Goal: Check status: Check status

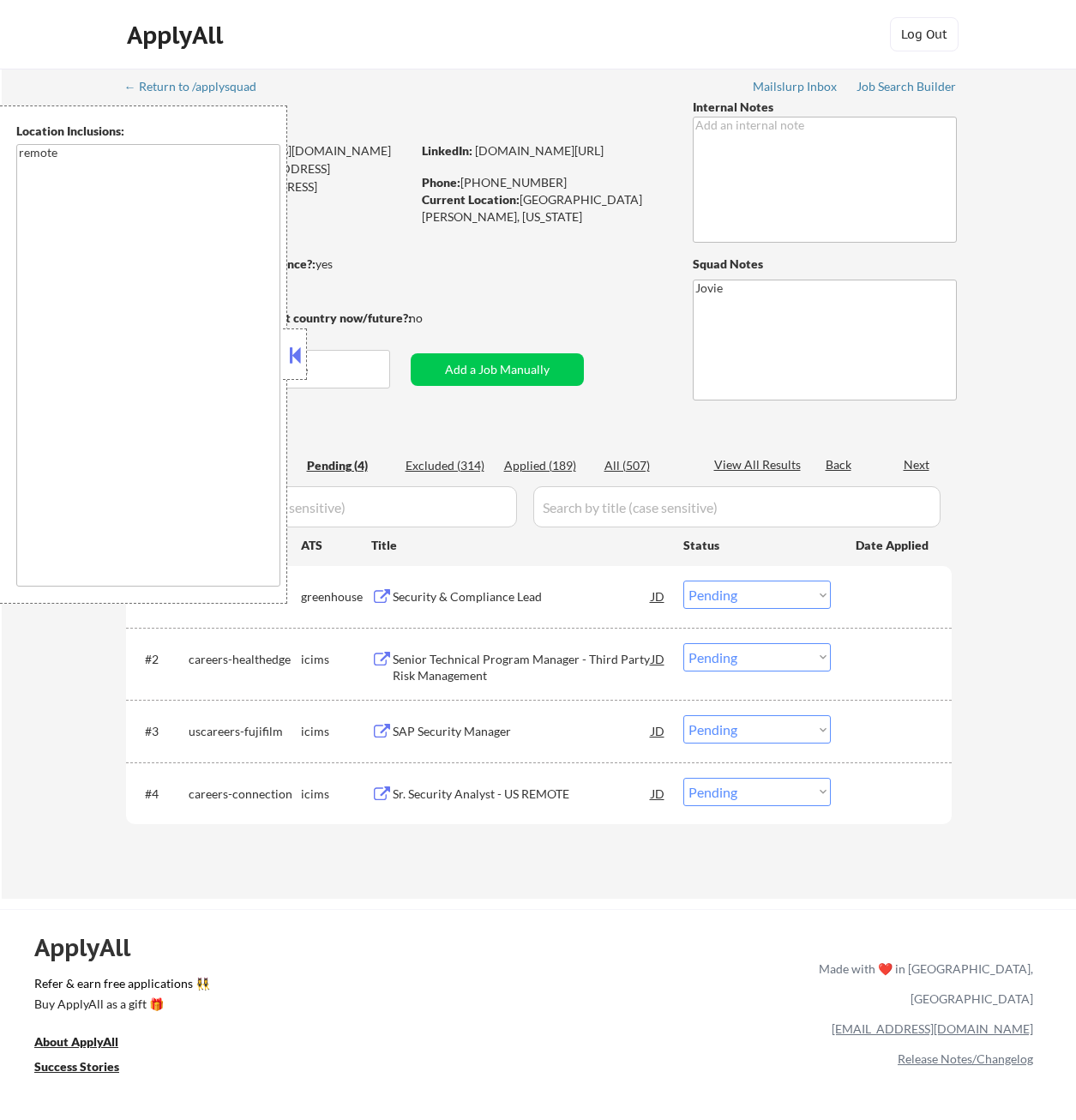
select select ""pending""
click at [298, 346] on button at bounding box center [294, 354] width 18 height 25
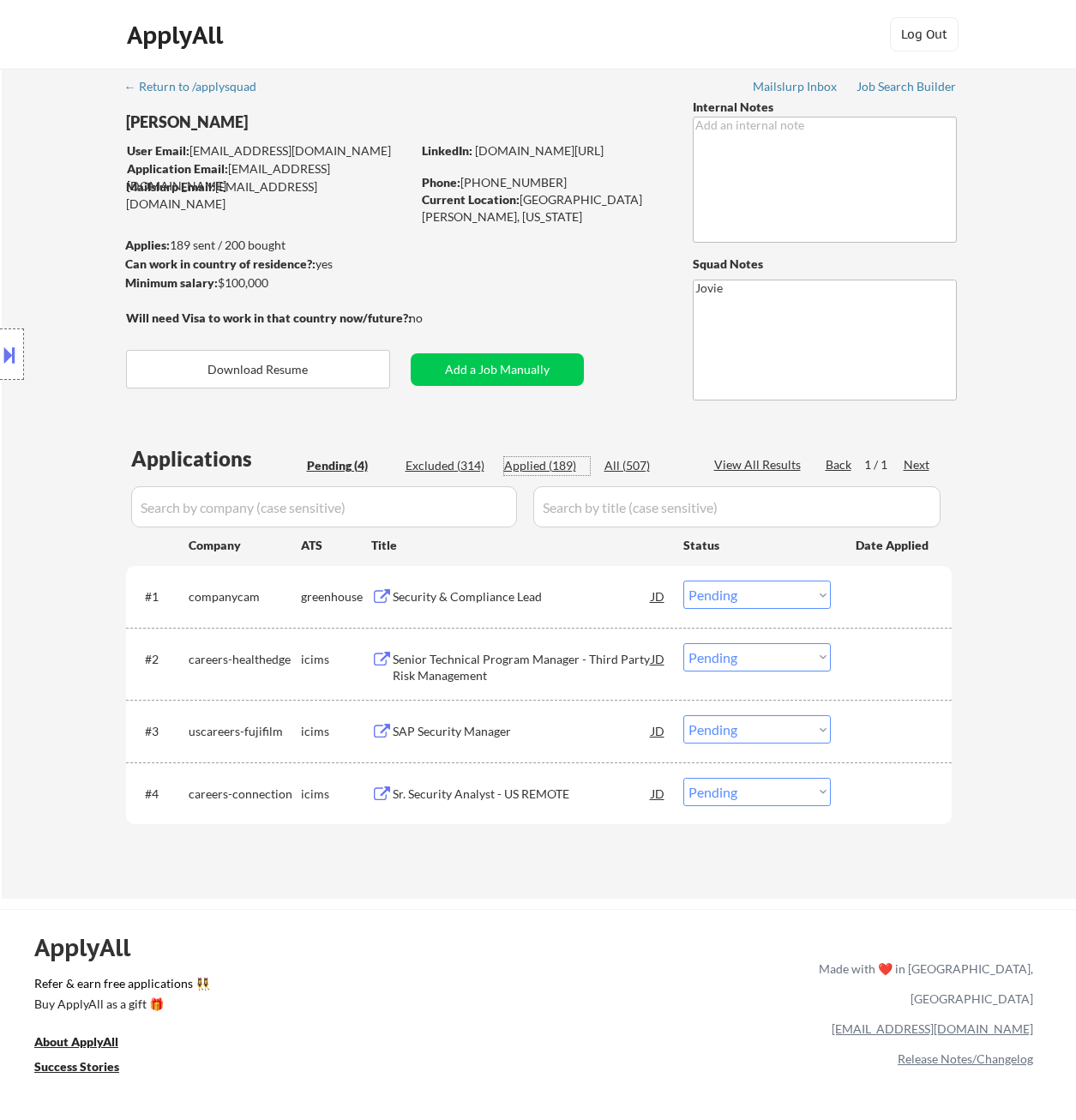
click at [550, 465] on div "Applied (189)" at bounding box center [547, 466] width 86 height 18
select select ""applied""
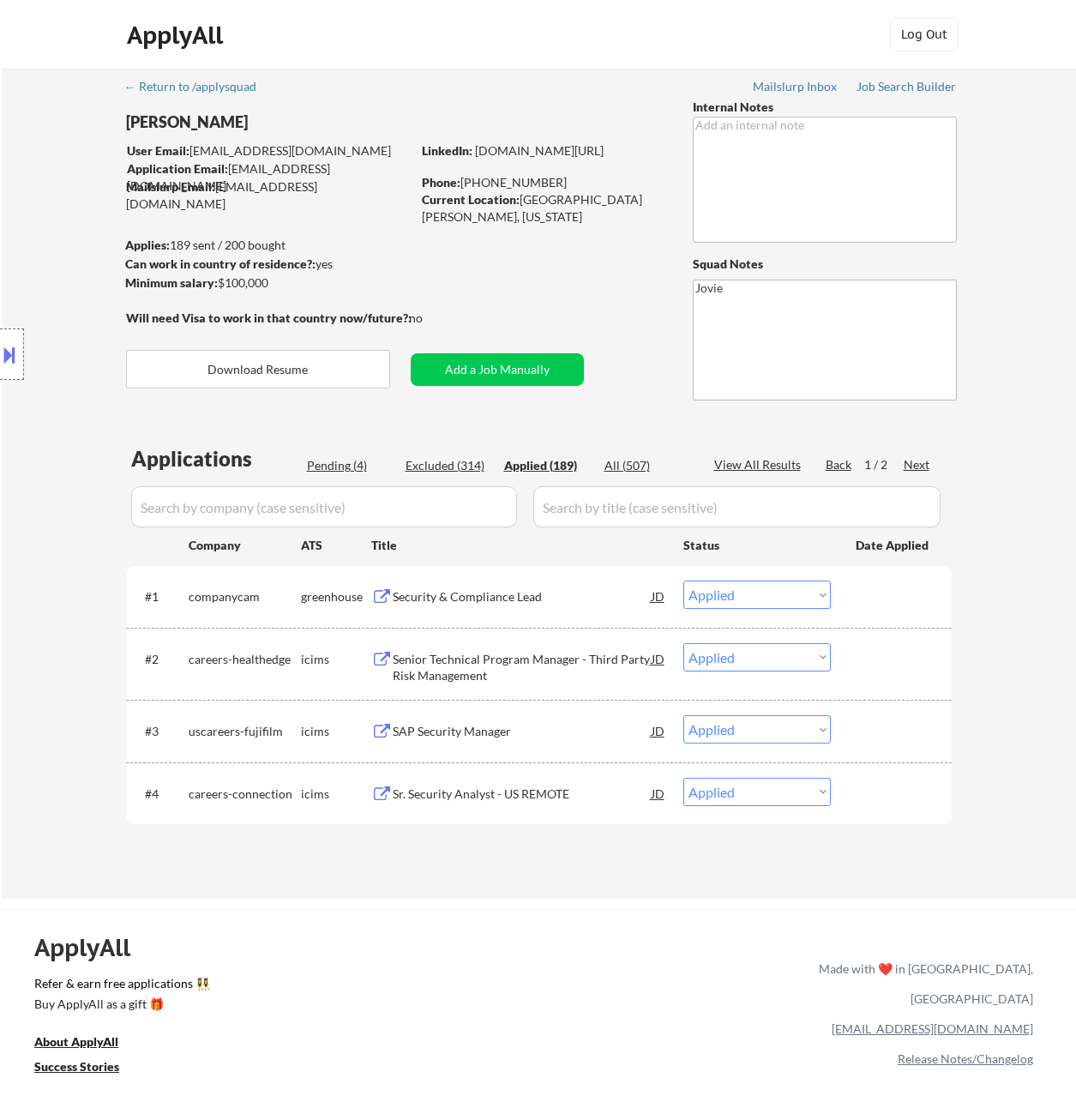
select select ""applied""
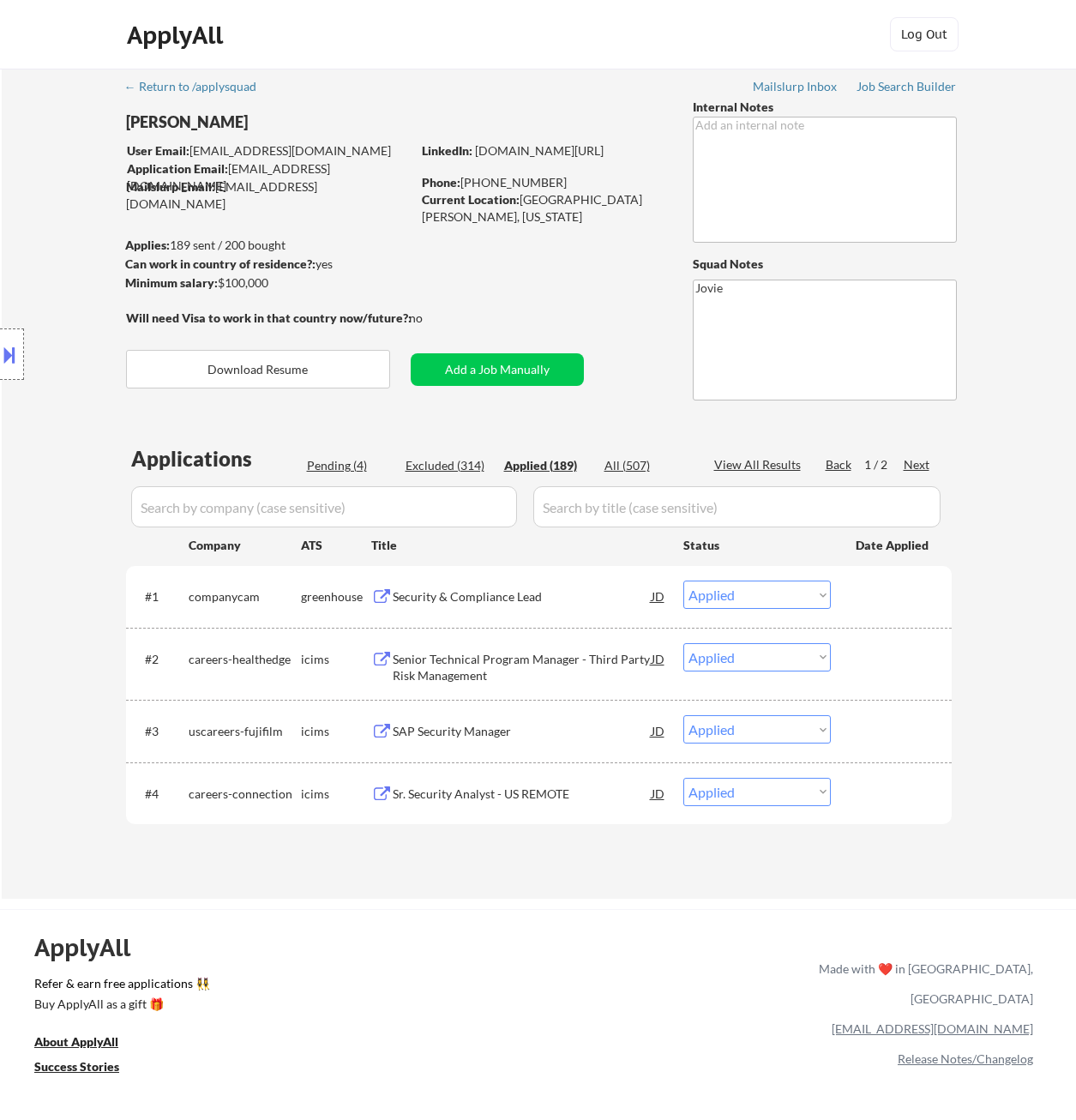
select select ""applied""
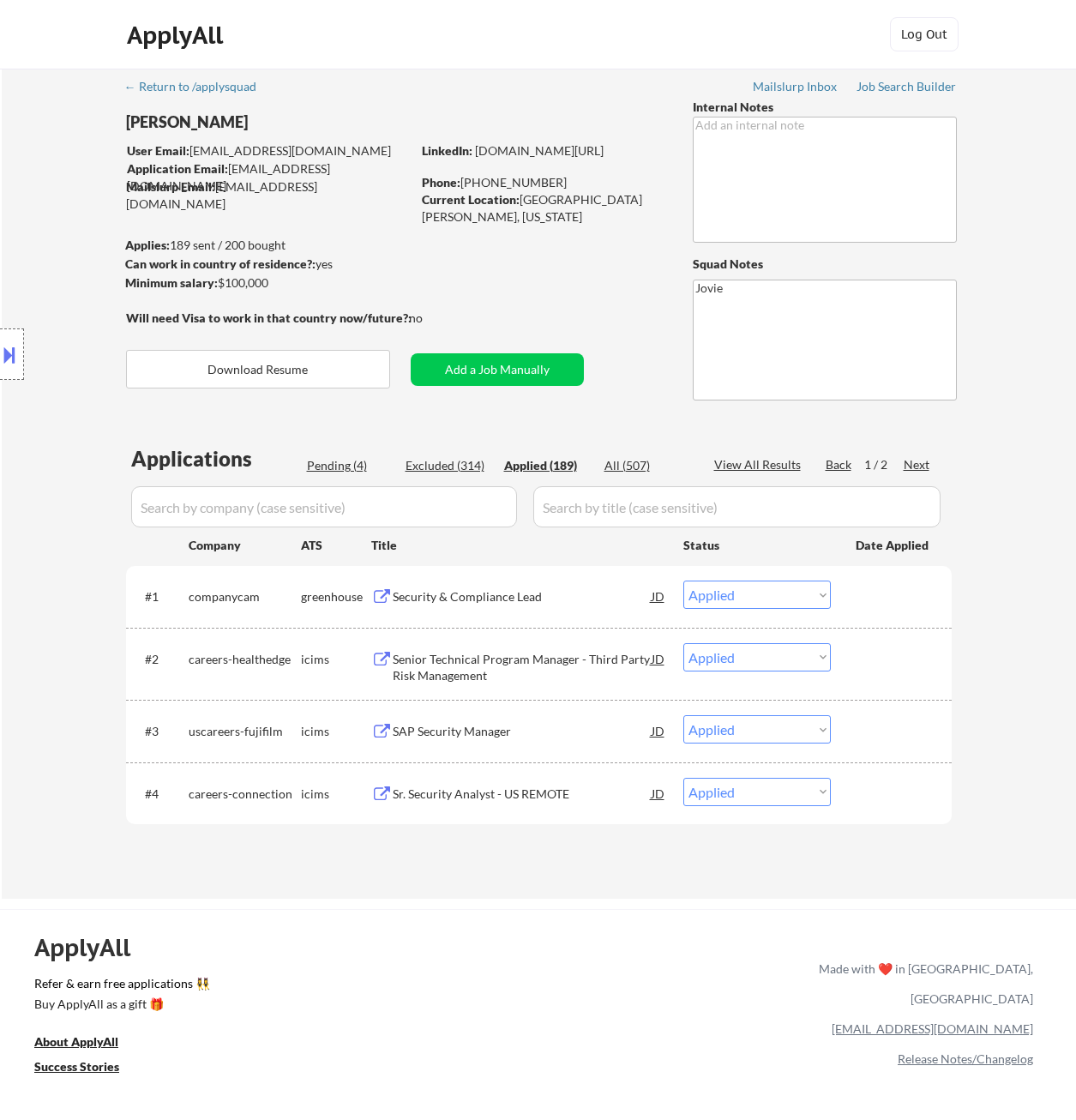
select select ""applied""
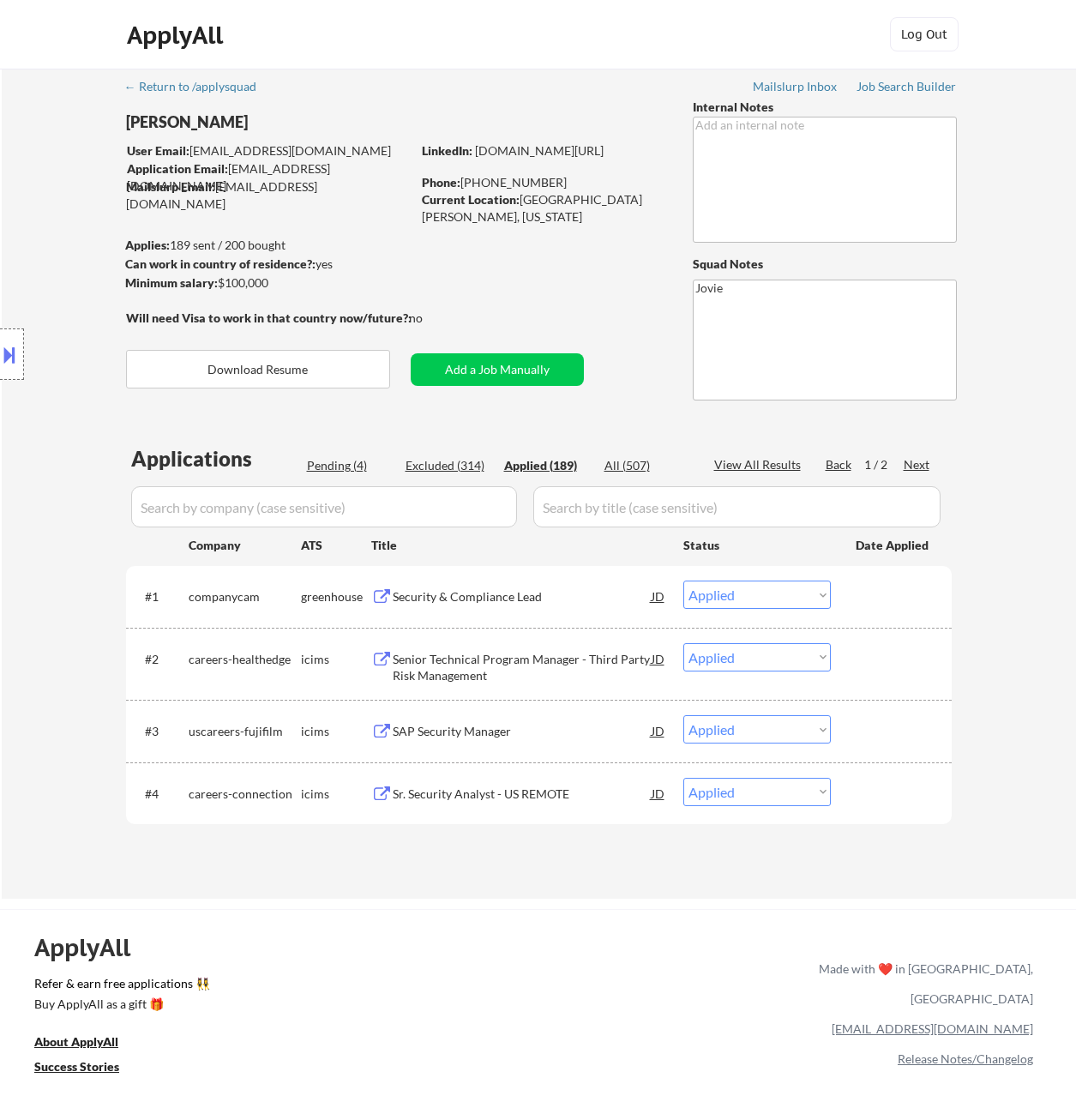
select select ""applied""
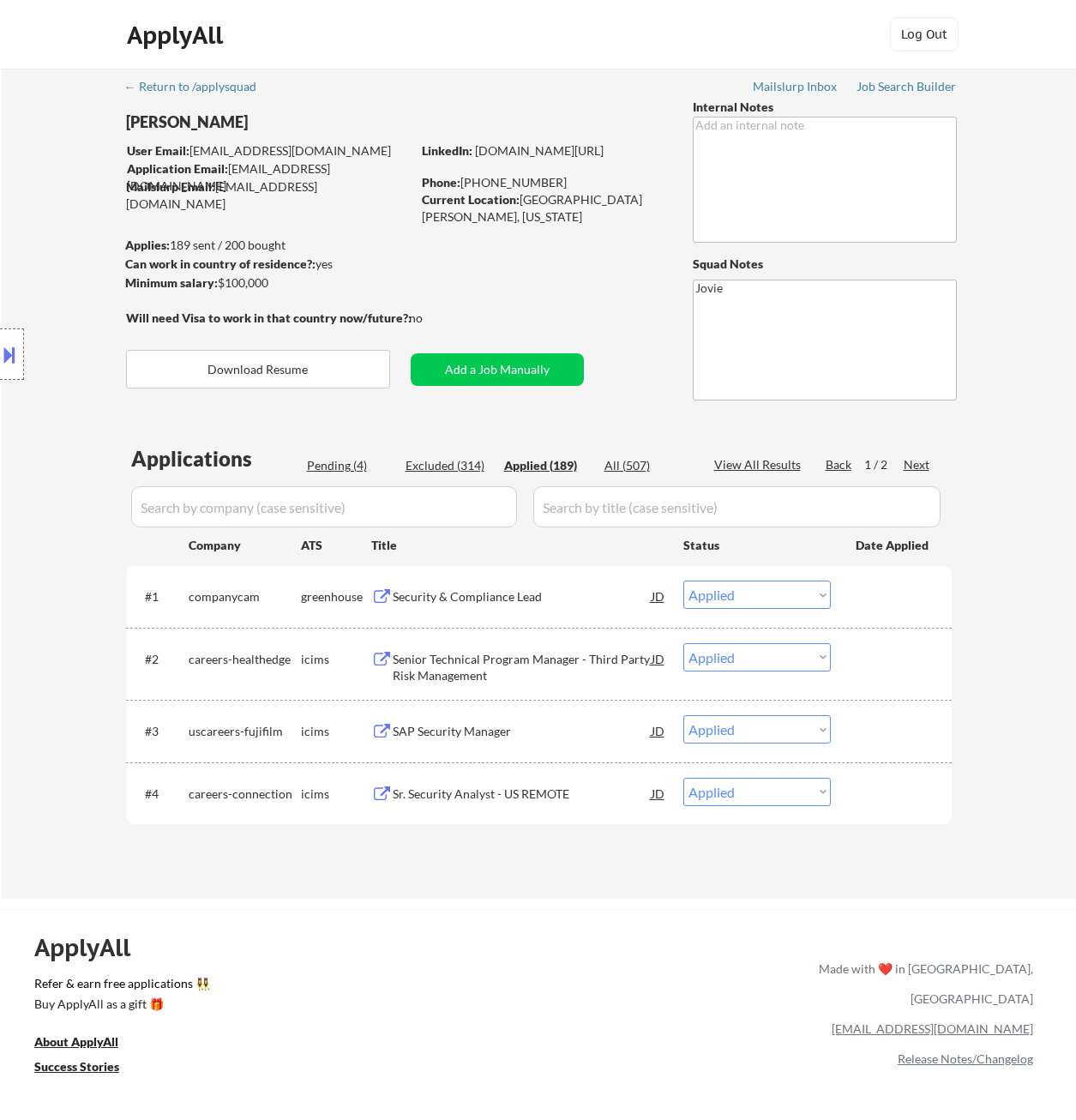
select select ""applied""
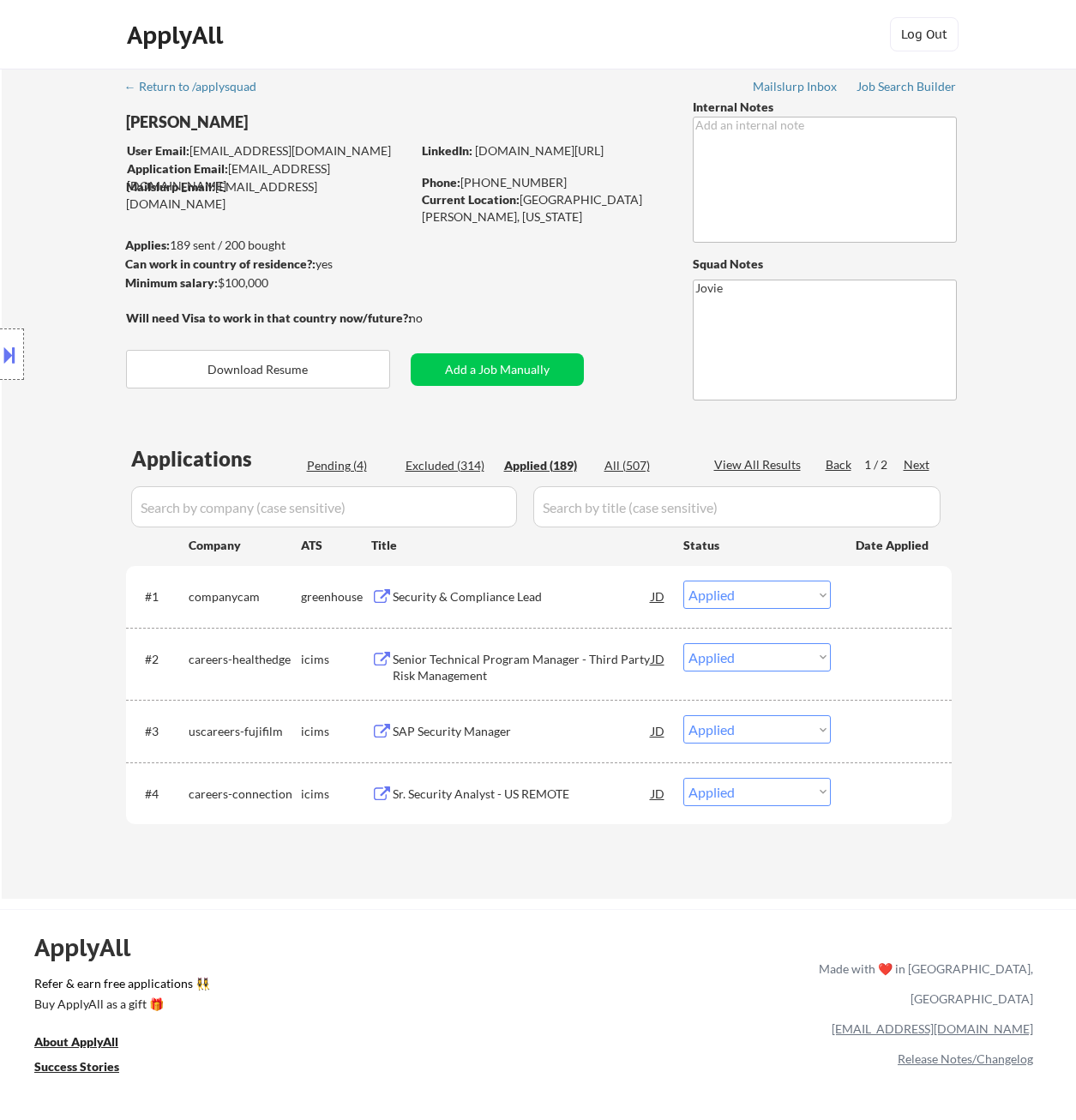
select select ""applied""
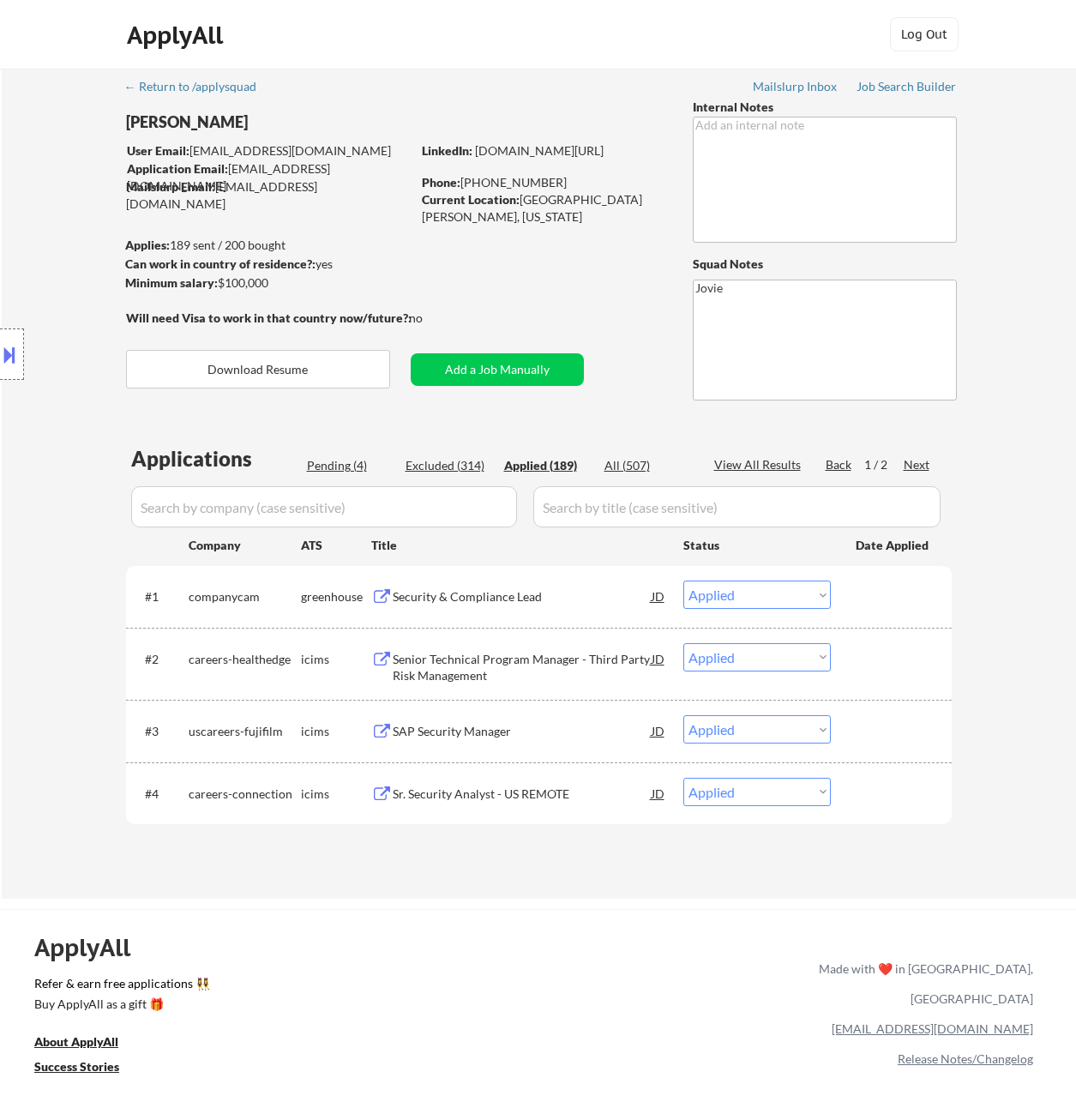
select select ""applied""
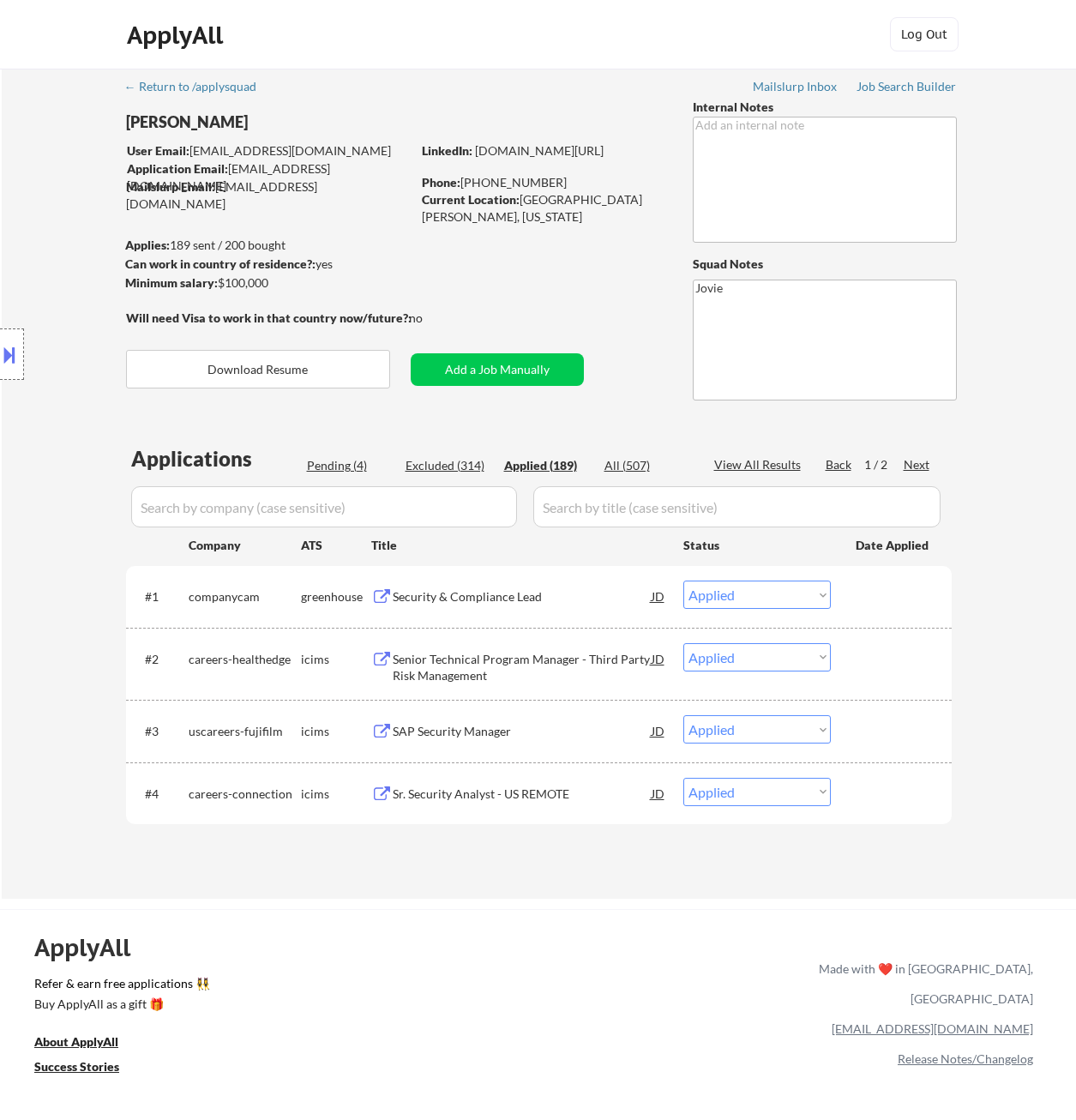
select select ""applied""
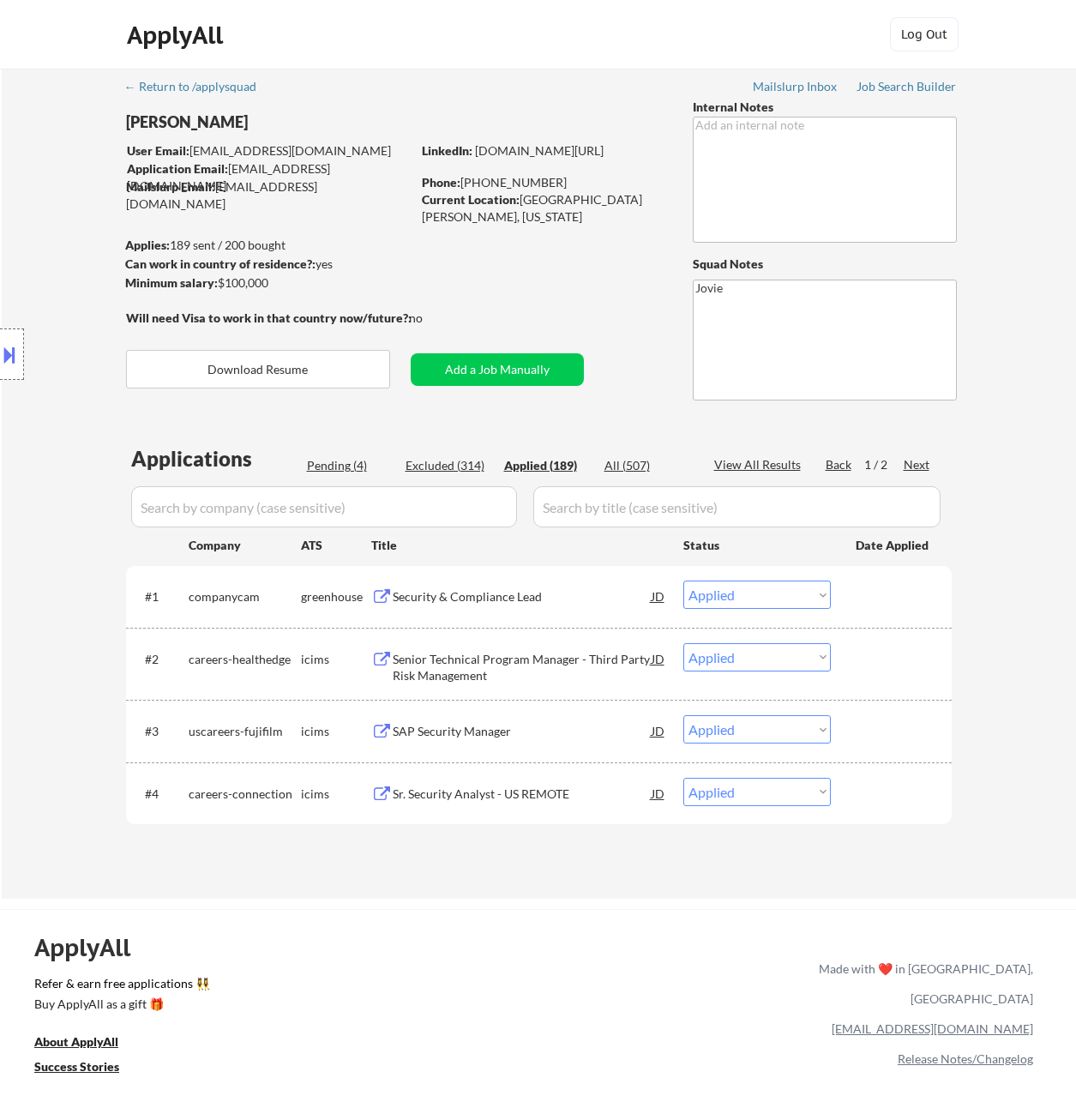
select select ""applied""
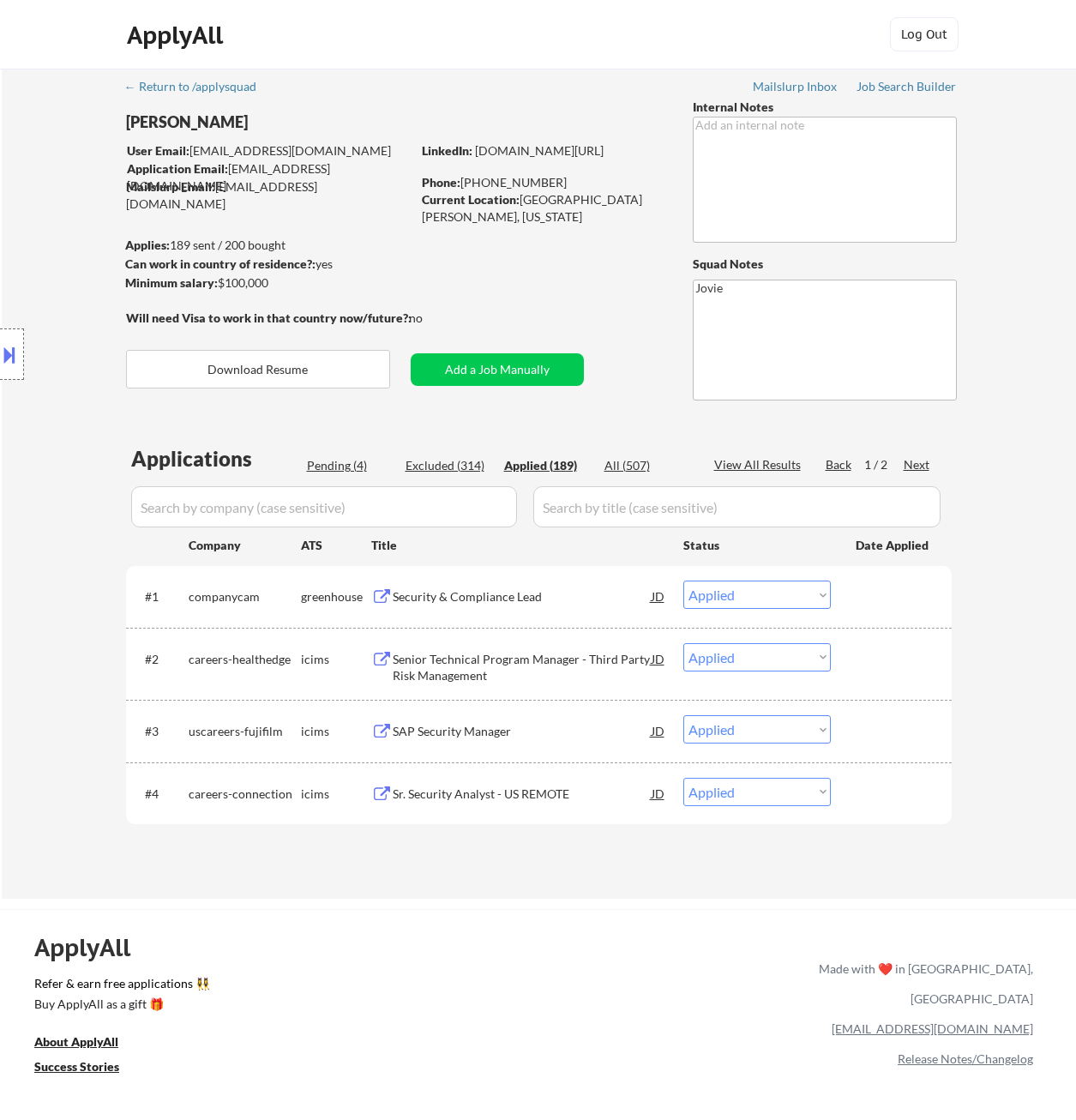
select select ""applied""
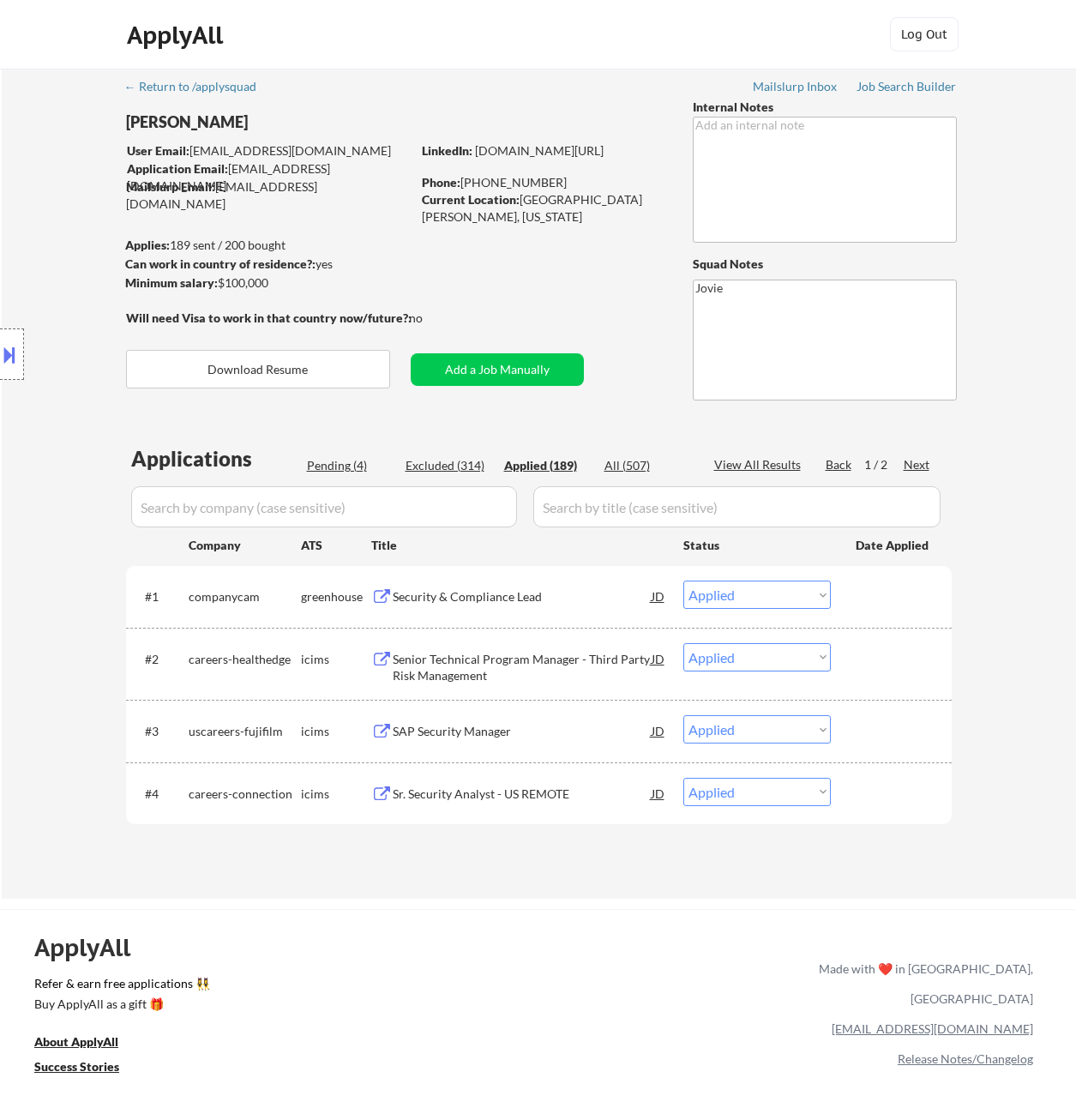
select select ""applied""
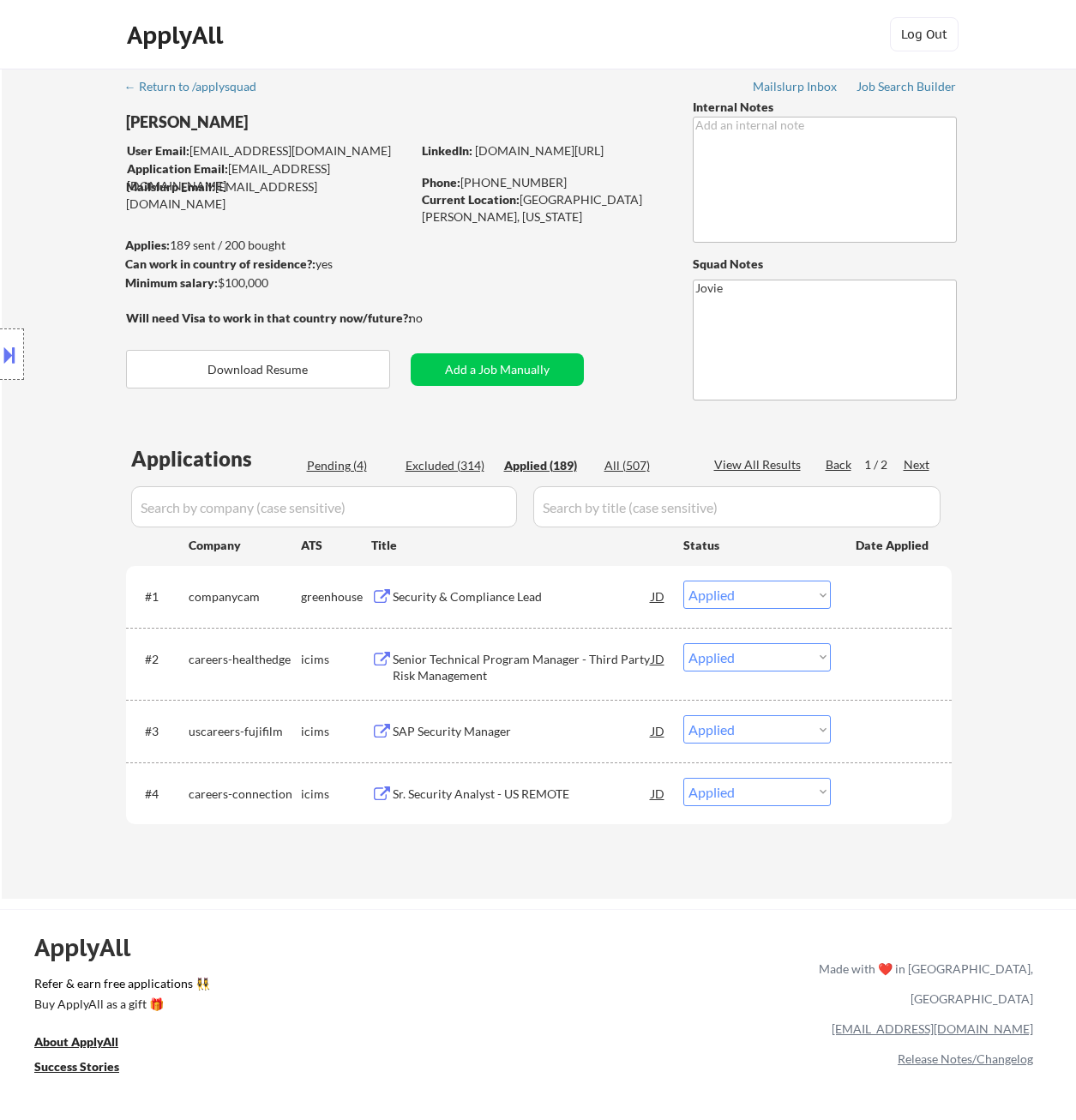
select select ""applied""
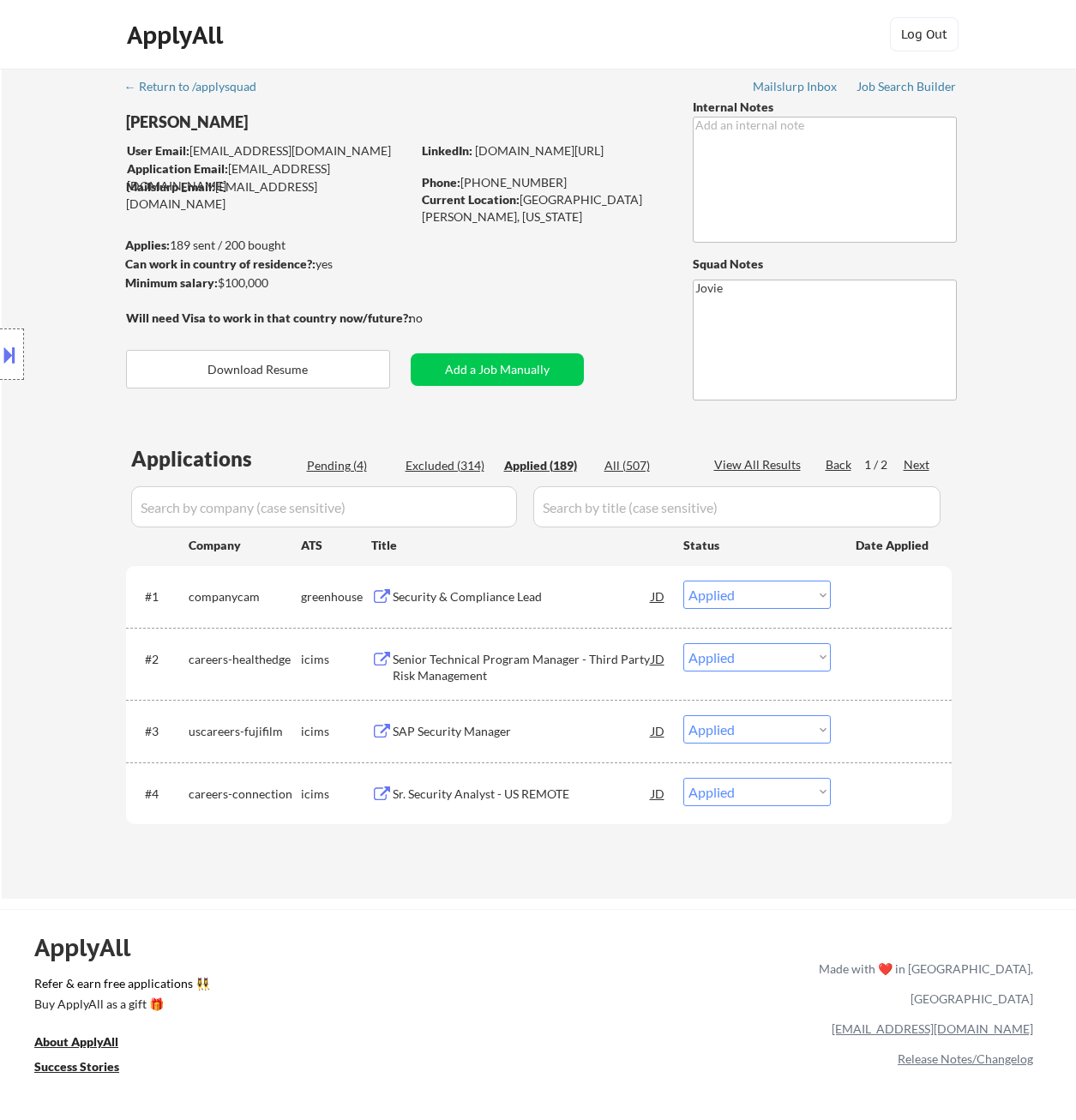
select select ""applied""
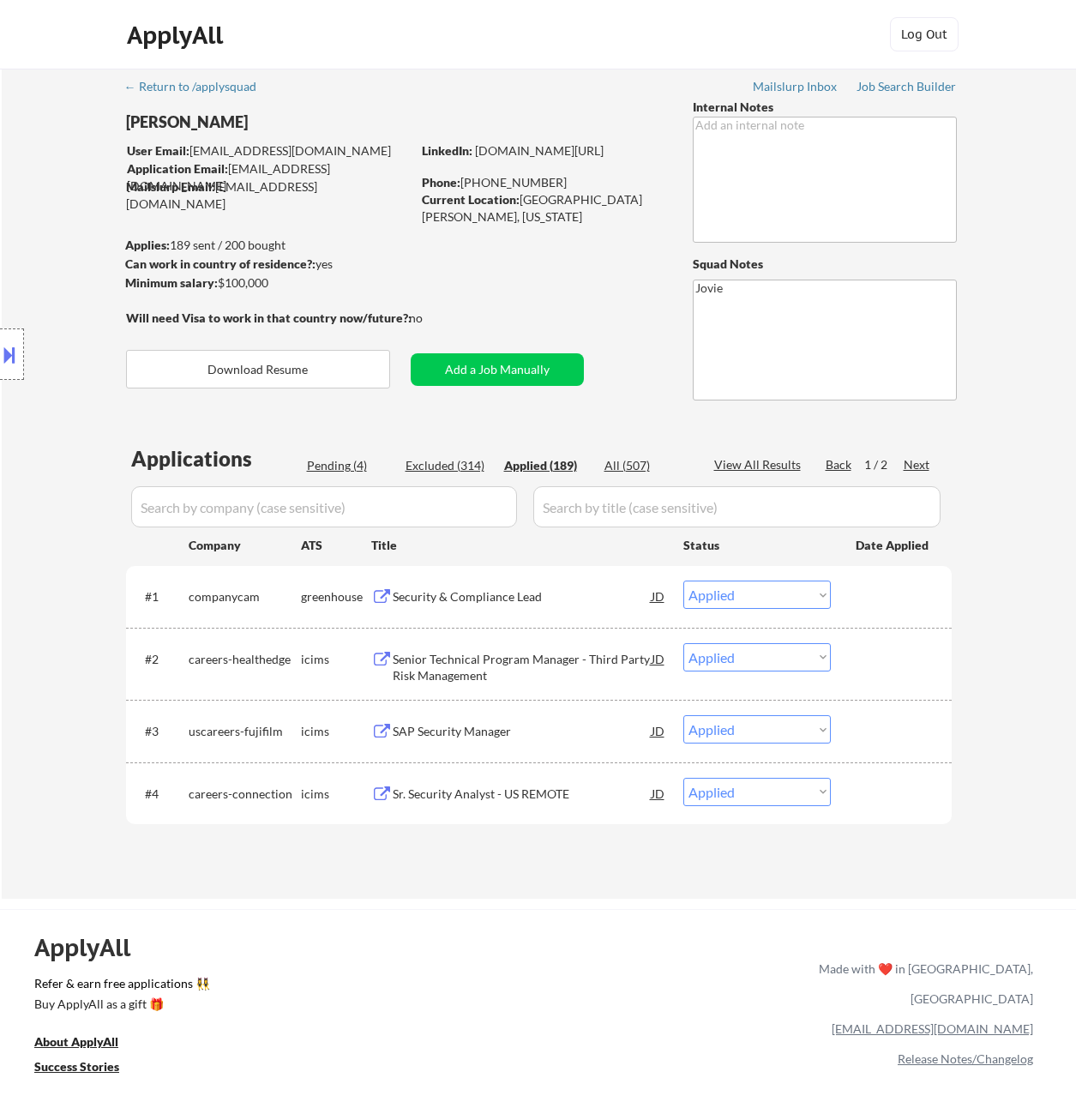
select select ""applied""
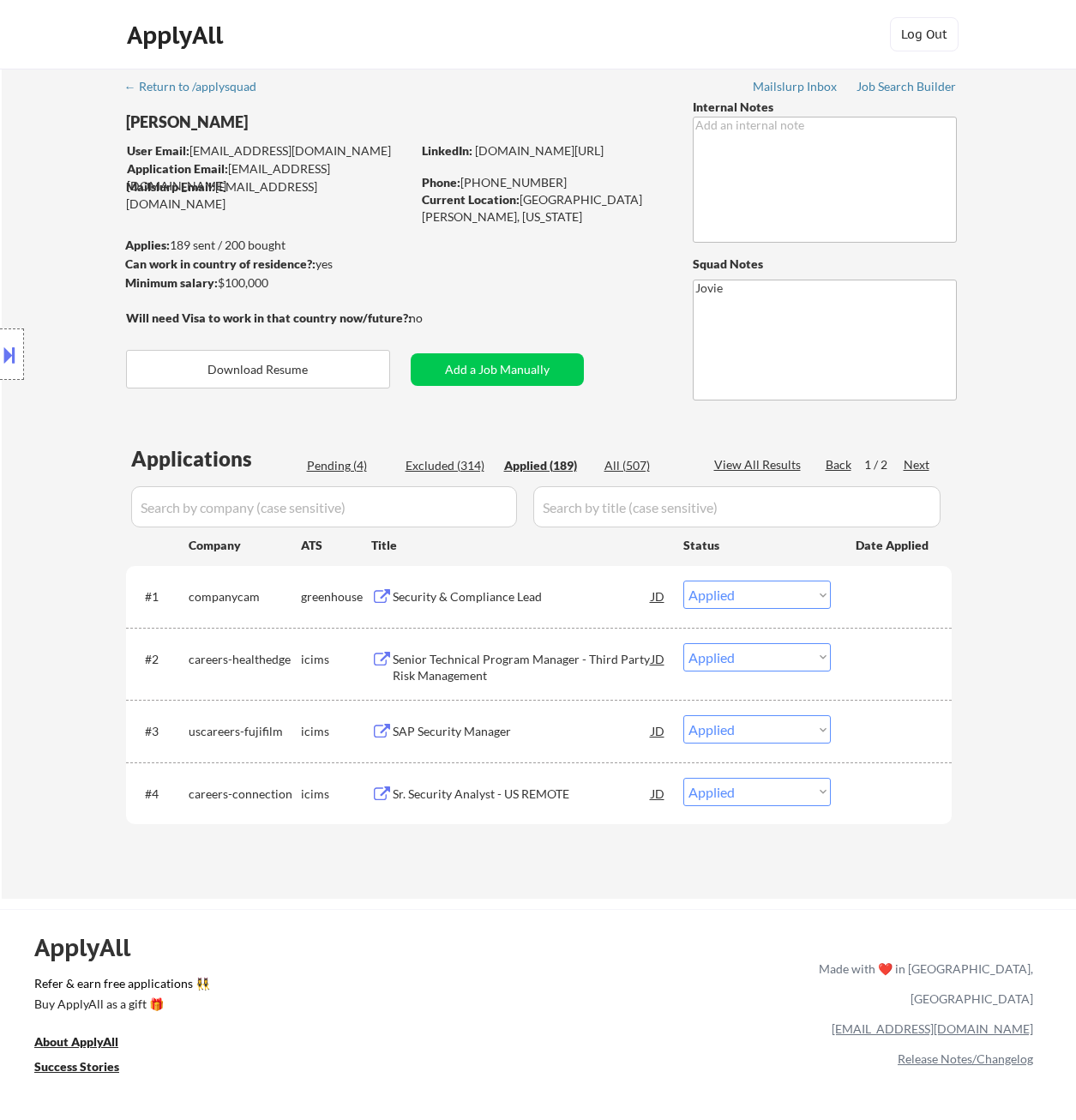
select select ""applied""
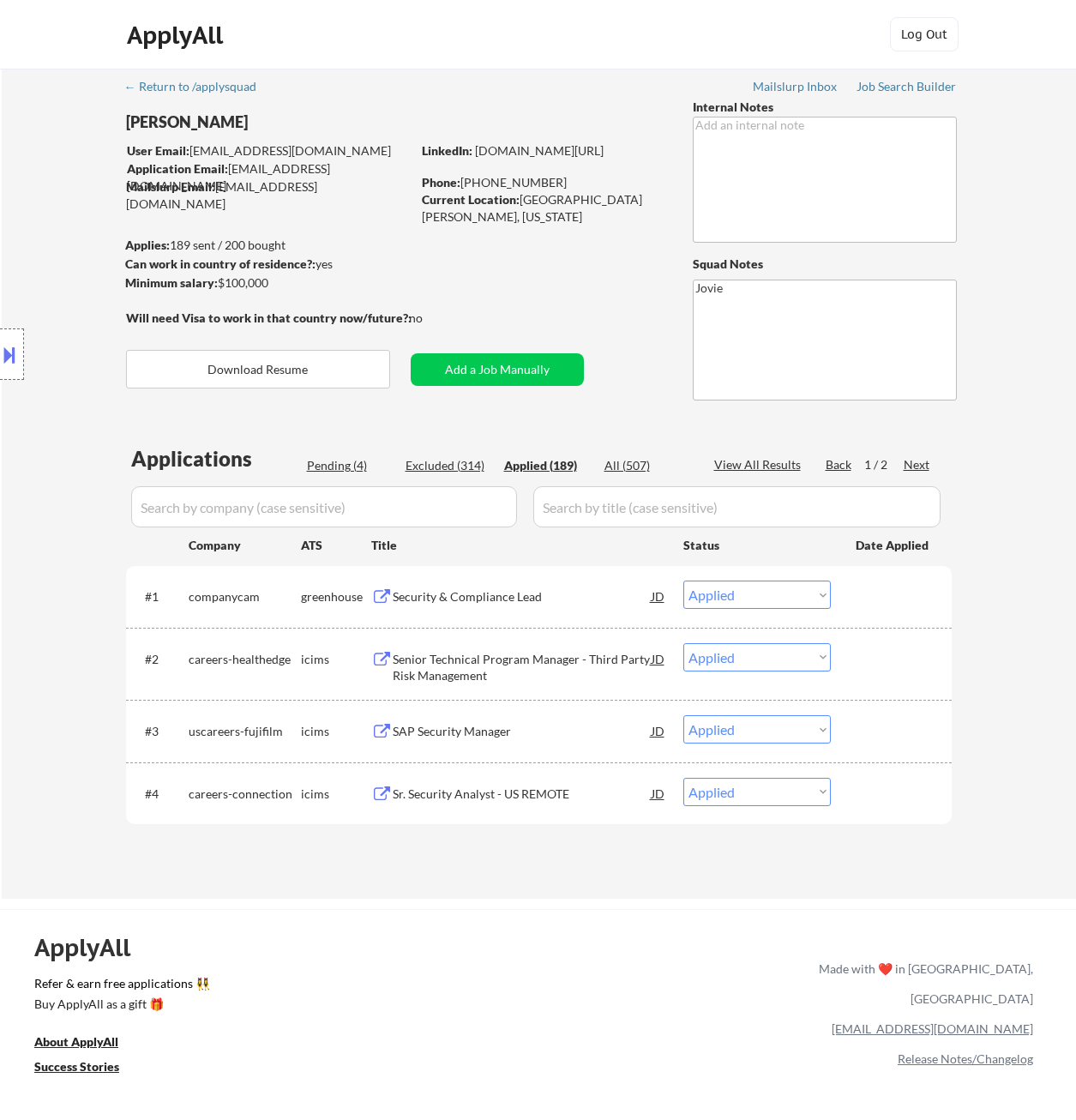
select select ""applied""
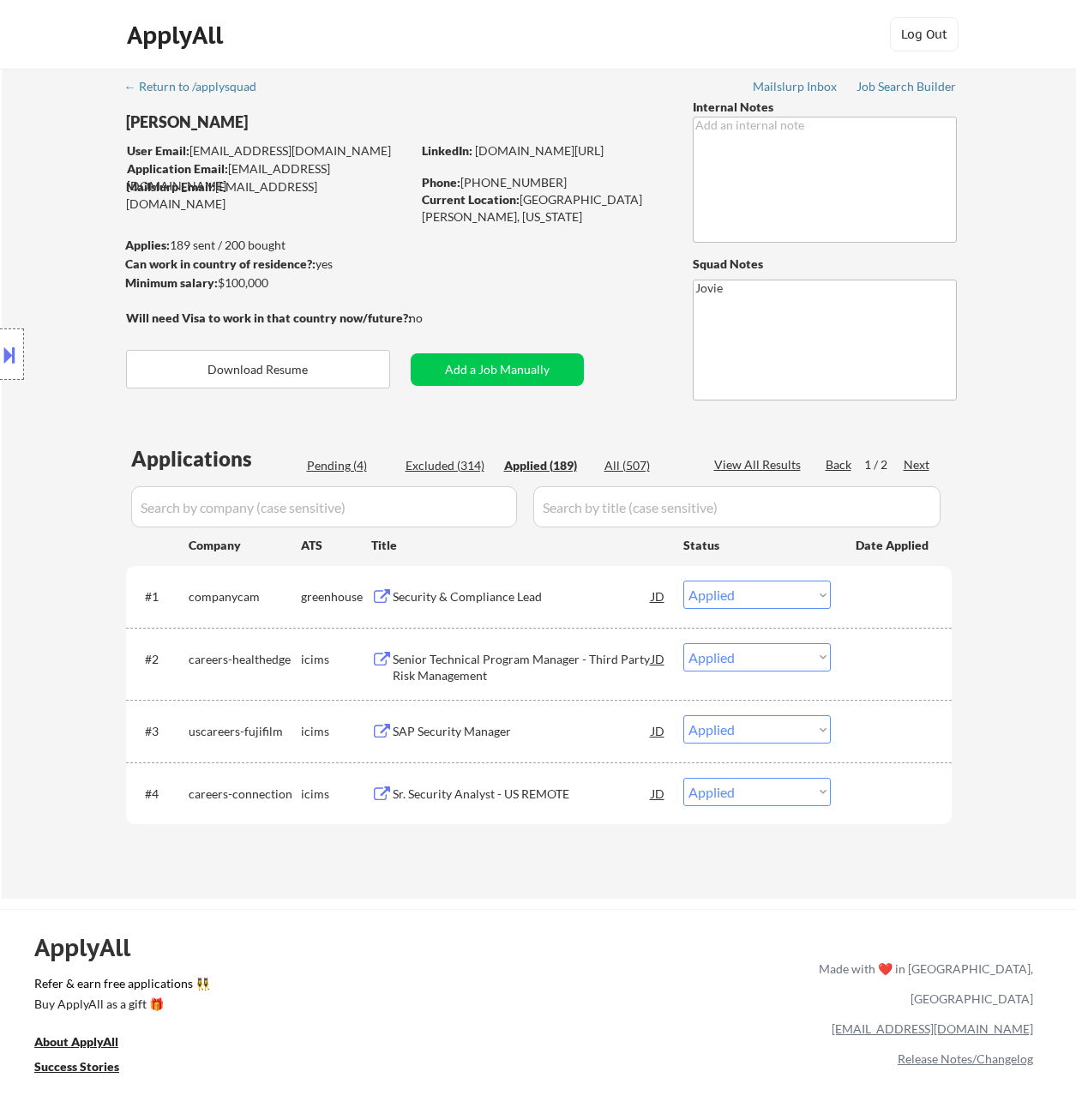
select select ""applied""
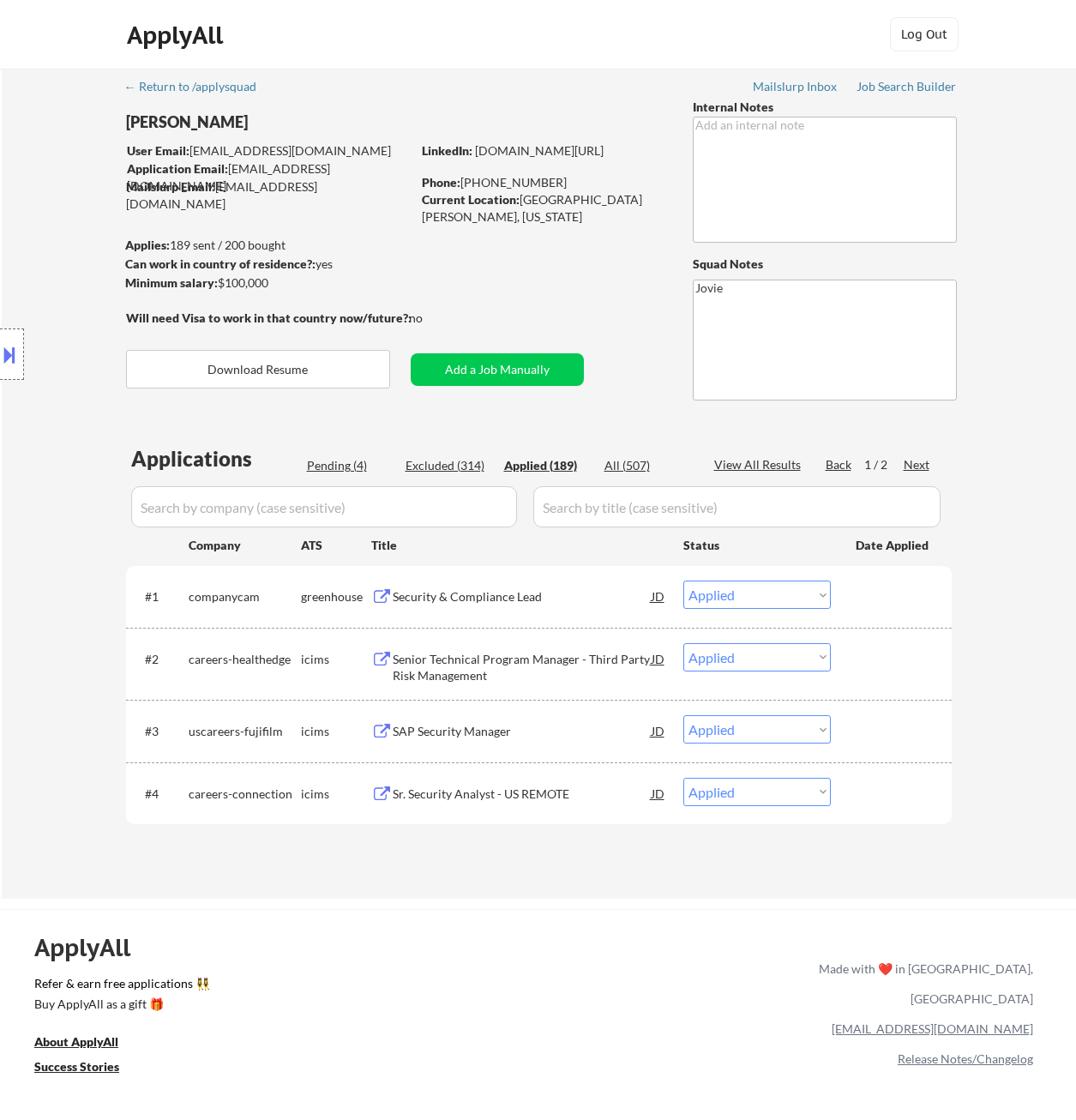
select select ""applied""
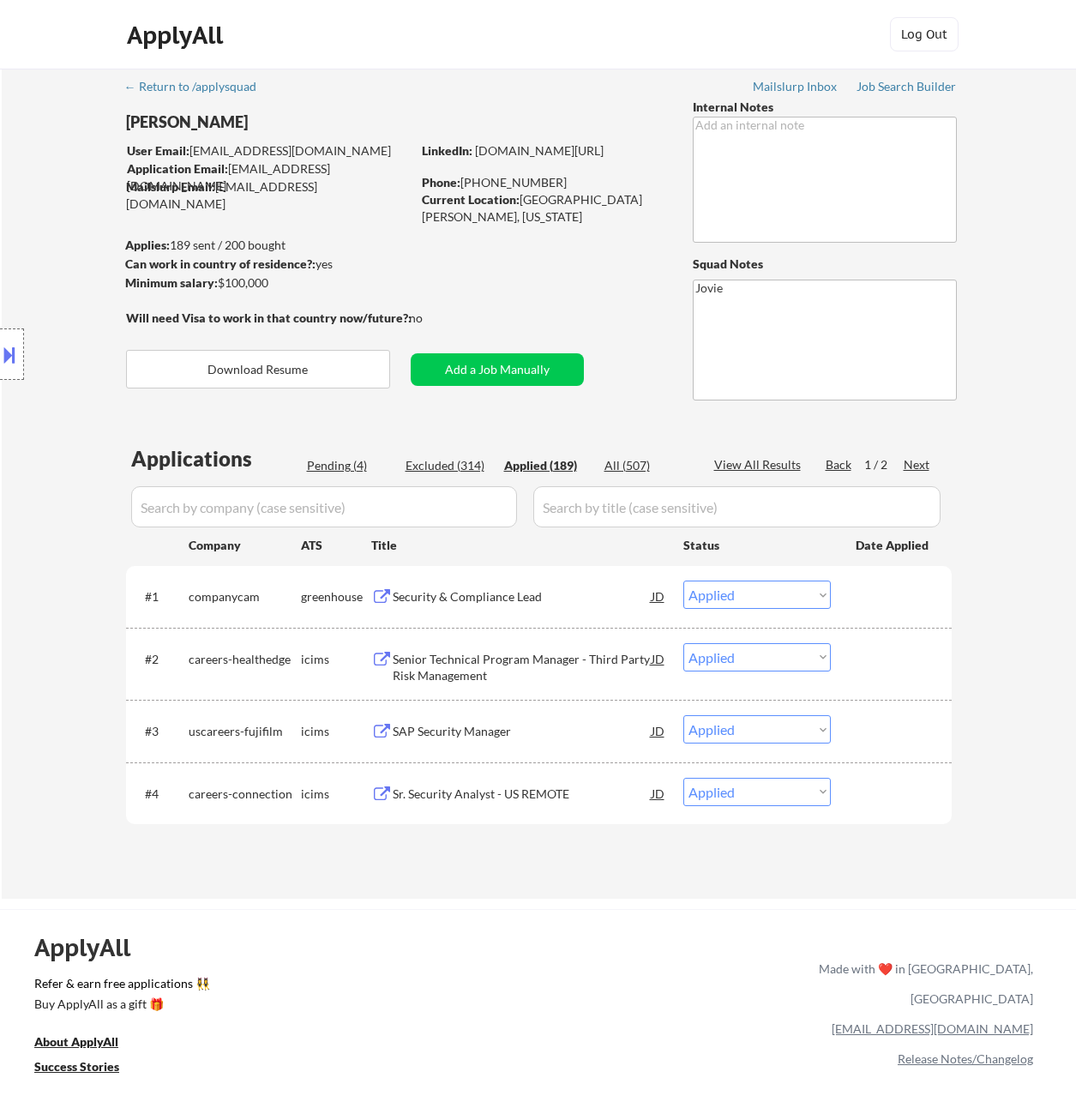
select select ""applied""
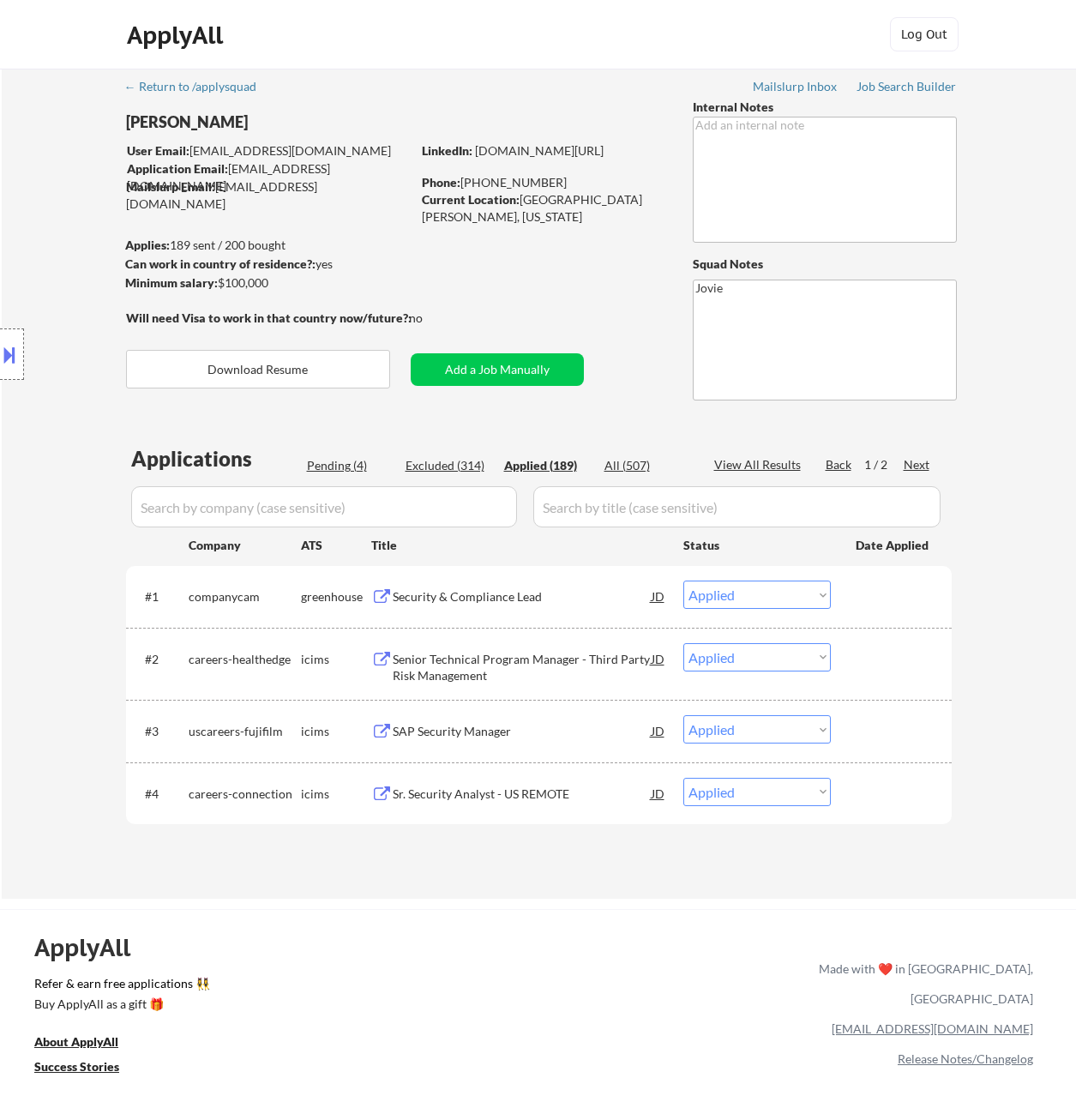
select select ""applied""
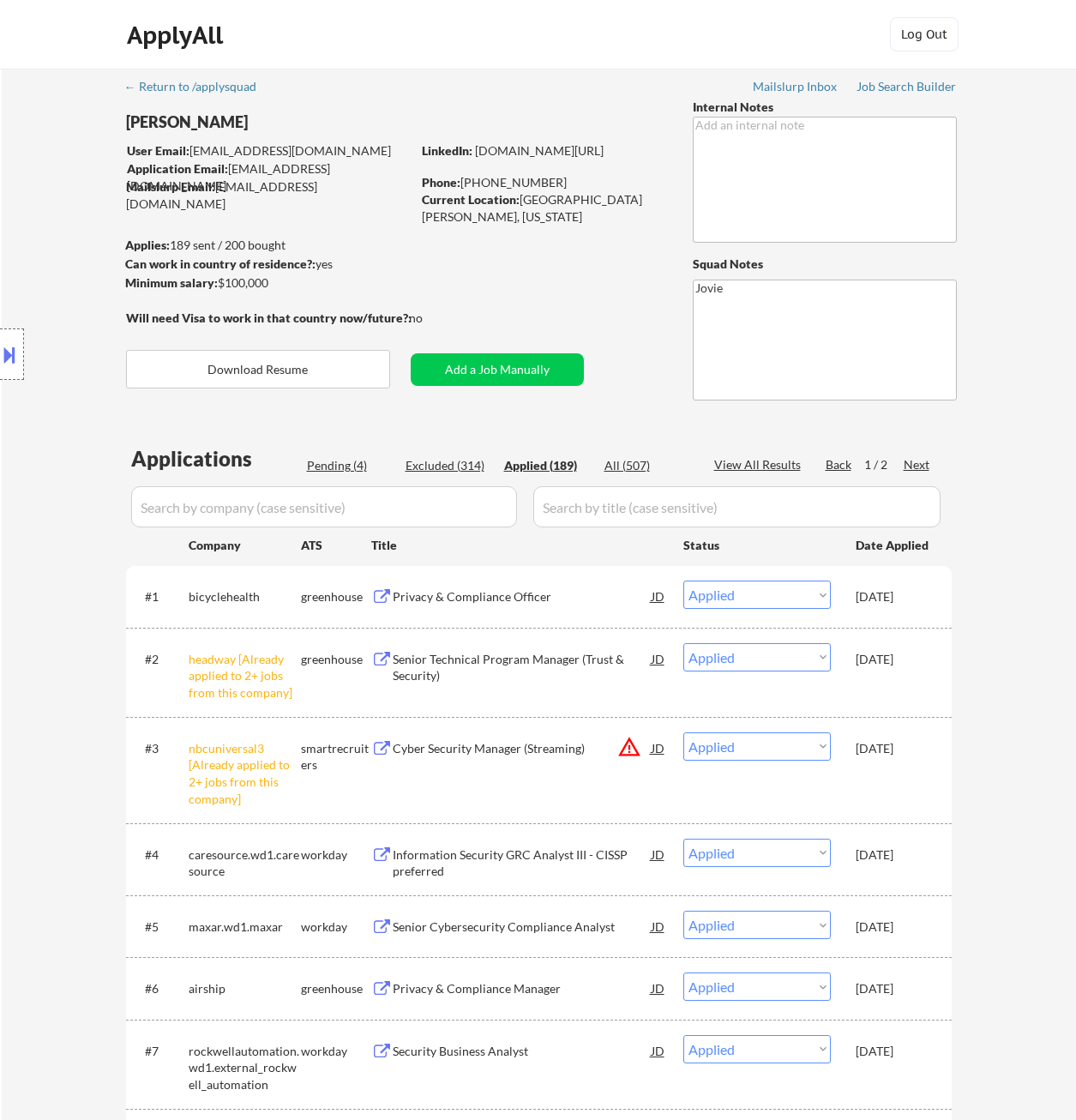
type textarea "AI Outreach - 8/13 BM"
